Goal: Task Accomplishment & Management: Manage account settings

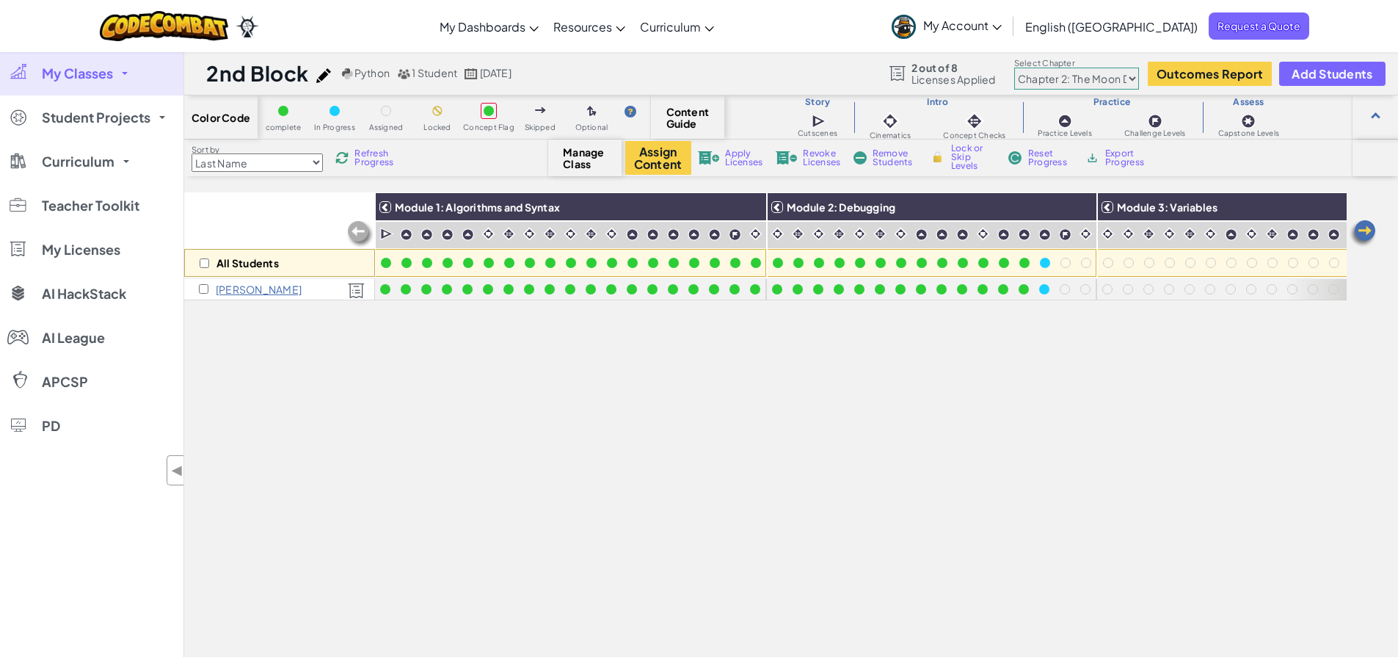
select select "5d8a57abe8919b28d5113af1"
click at [1041, 289] on div at bounding box center [1044, 289] width 10 height 10
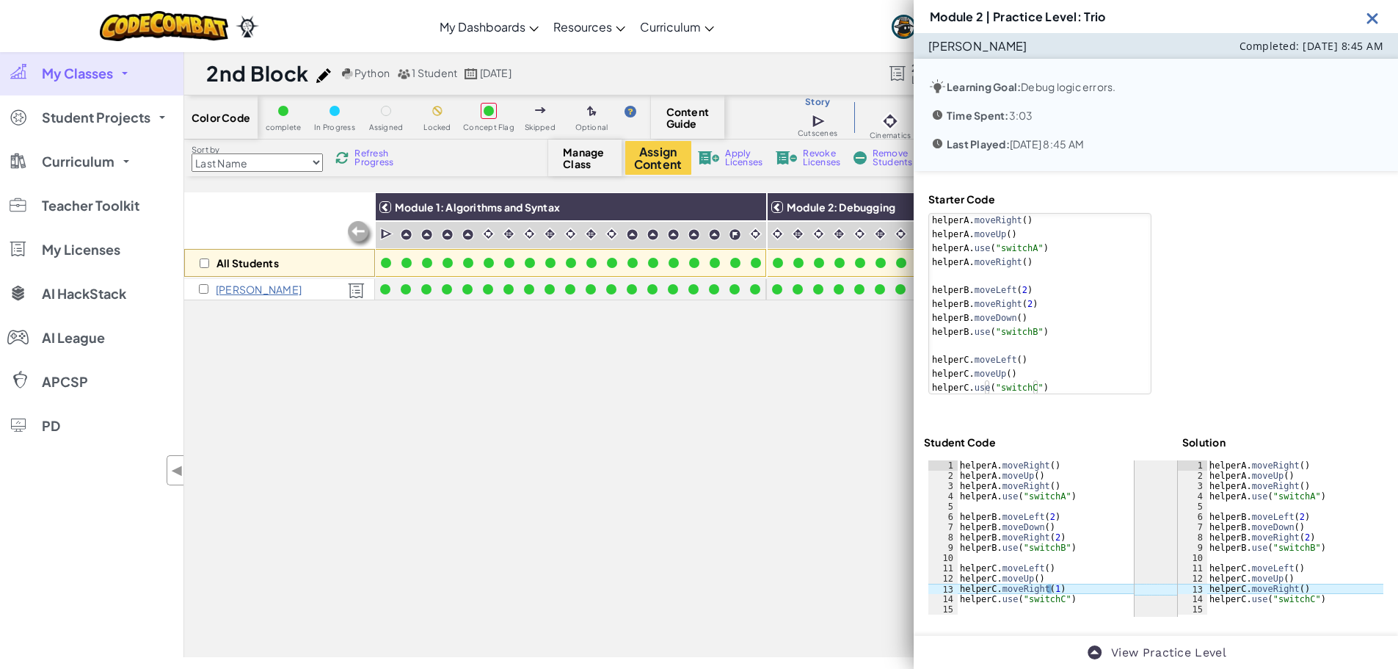
scroll to position [2, 0]
click at [729, 414] on div "All Students Module 1: Algorithms and Syntax Module 2: Debugging Module 3: Vari…" at bounding box center [765, 343] width 1162 height 595
